Goal: Find contact information: Find contact information

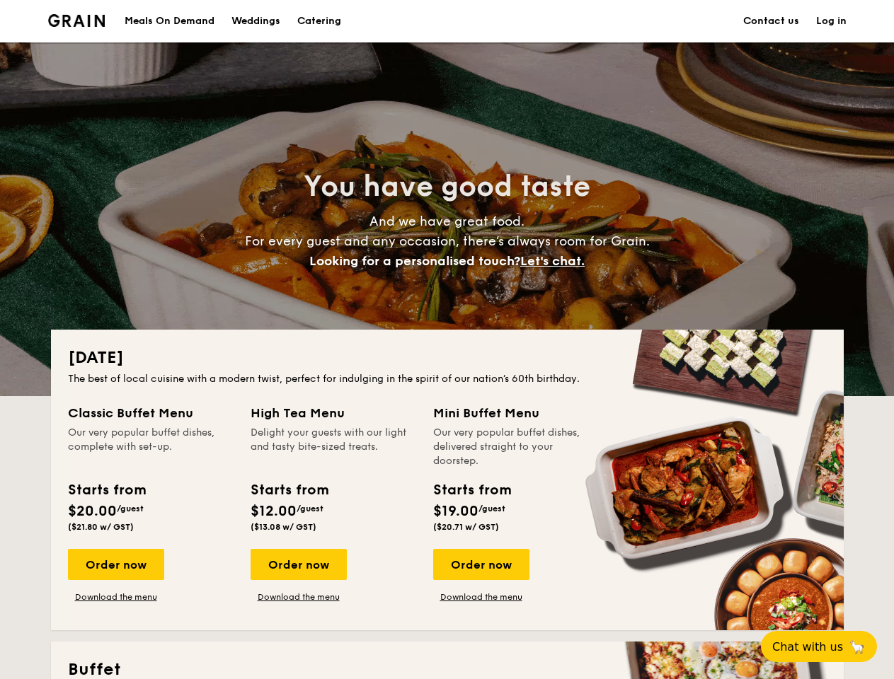
click at [447, 340] on div "[DATE] The best of local cuisine with a modern twist, perfect for indulging in …" at bounding box center [447, 480] width 793 height 301
click at [831, 21] on link "Log in" at bounding box center [831, 21] width 30 height 42
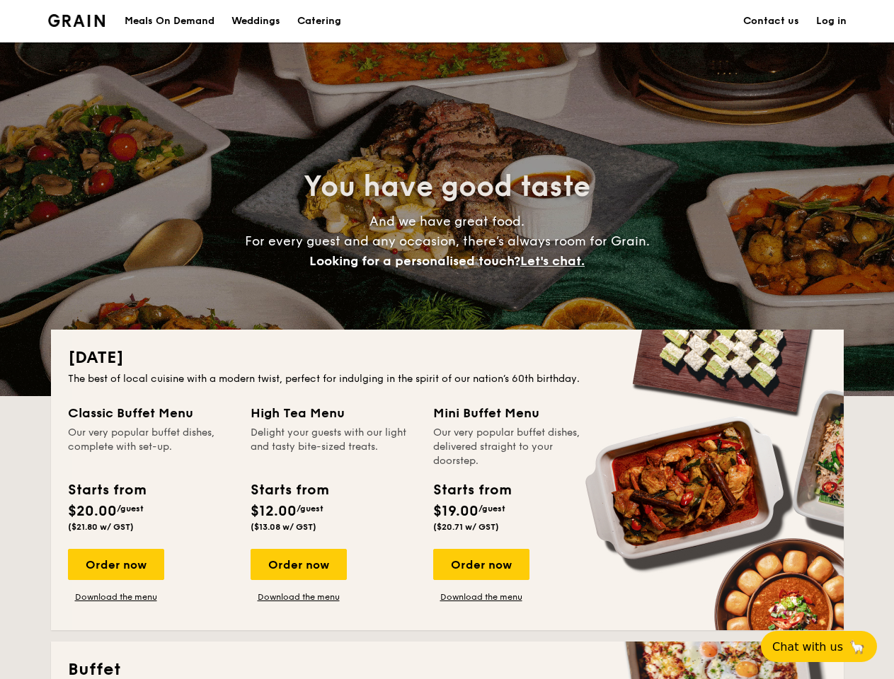
click at [556, 261] on span "Let's chat." at bounding box center [552, 261] width 64 height 16
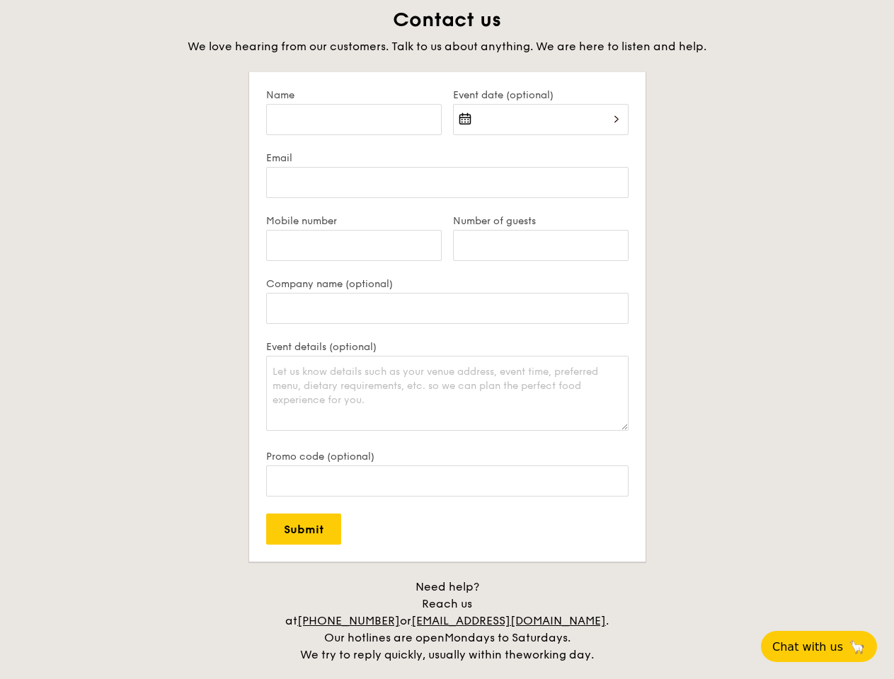
click at [827, 647] on span "Chat with us" at bounding box center [807, 646] width 71 height 13
